Goal: Task Accomplishment & Management: Manage account settings

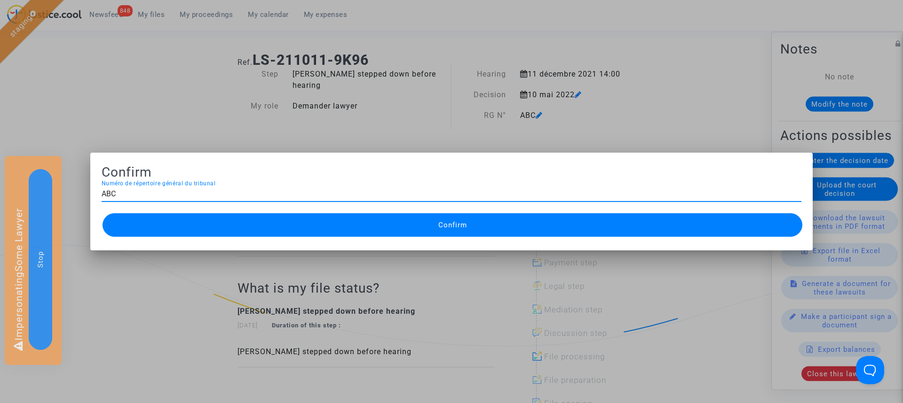
click at [370, 125] on div at bounding box center [451, 201] width 903 height 403
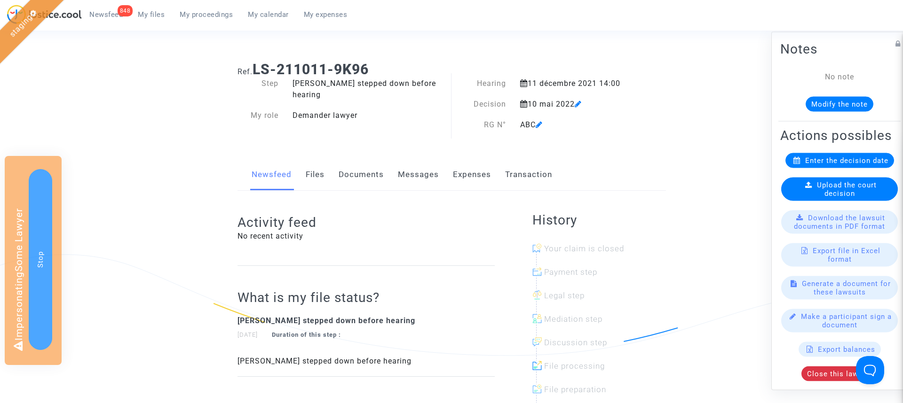
scroll to position [9, 0]
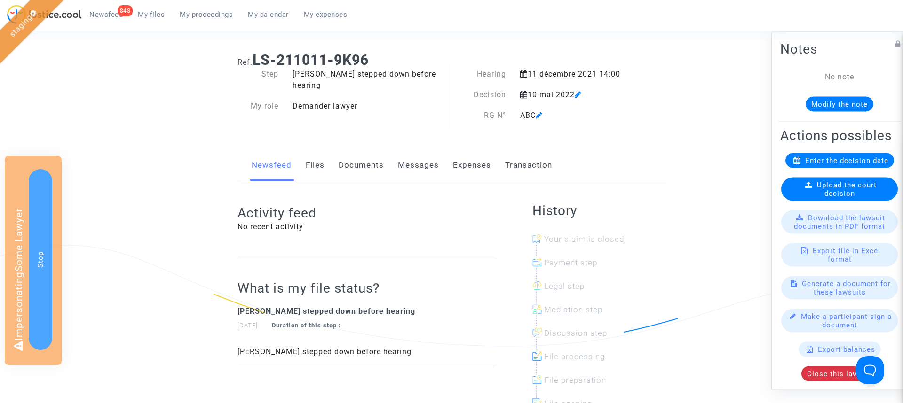
click at [158, 16] on span "My files" at bounding box center [151, 14] width 27 height 8
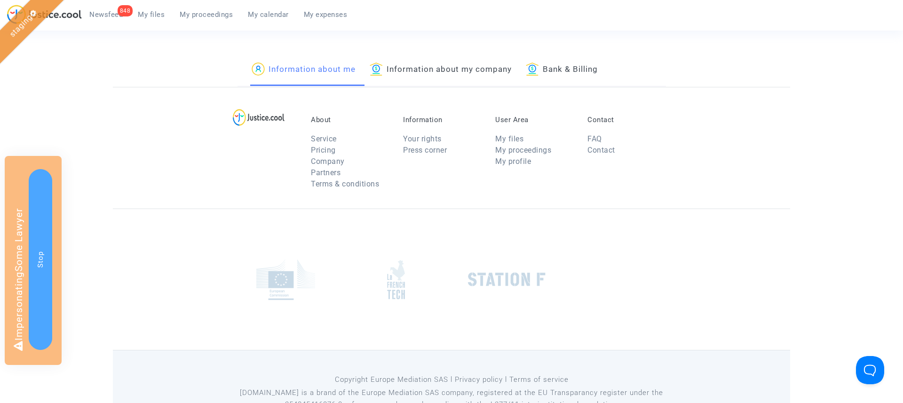
click at [41, 169] on button "Stop" at bounding box center [41, 259] width 24 height 181
